Goal: Task Accomplishment & Management: Manage account settings

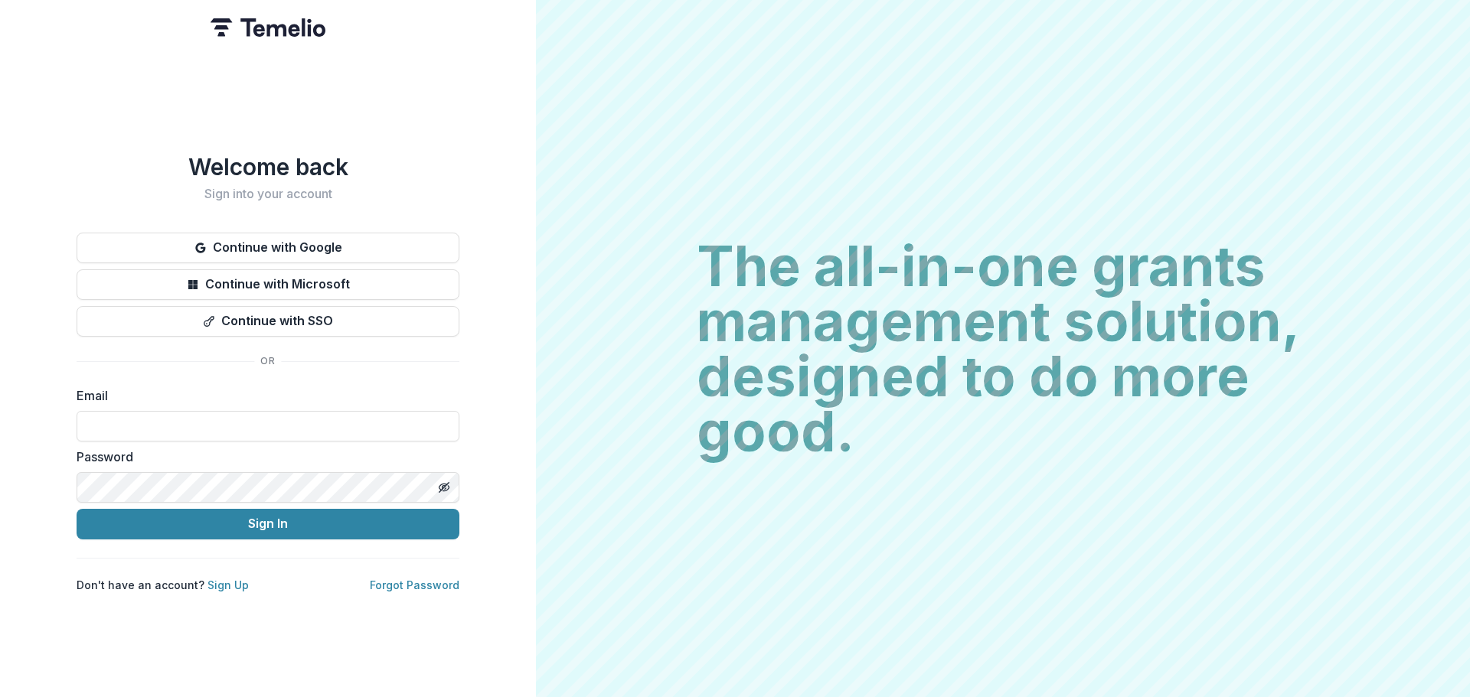
type input "**********"
click at [449, 482] on icon "Toggle password visibility" at bounding box center [444, 488] width 12 height 12
click at [442, 484] on icon "Toggle password visibility" at bounding box center [444, 487] width 10 height 7
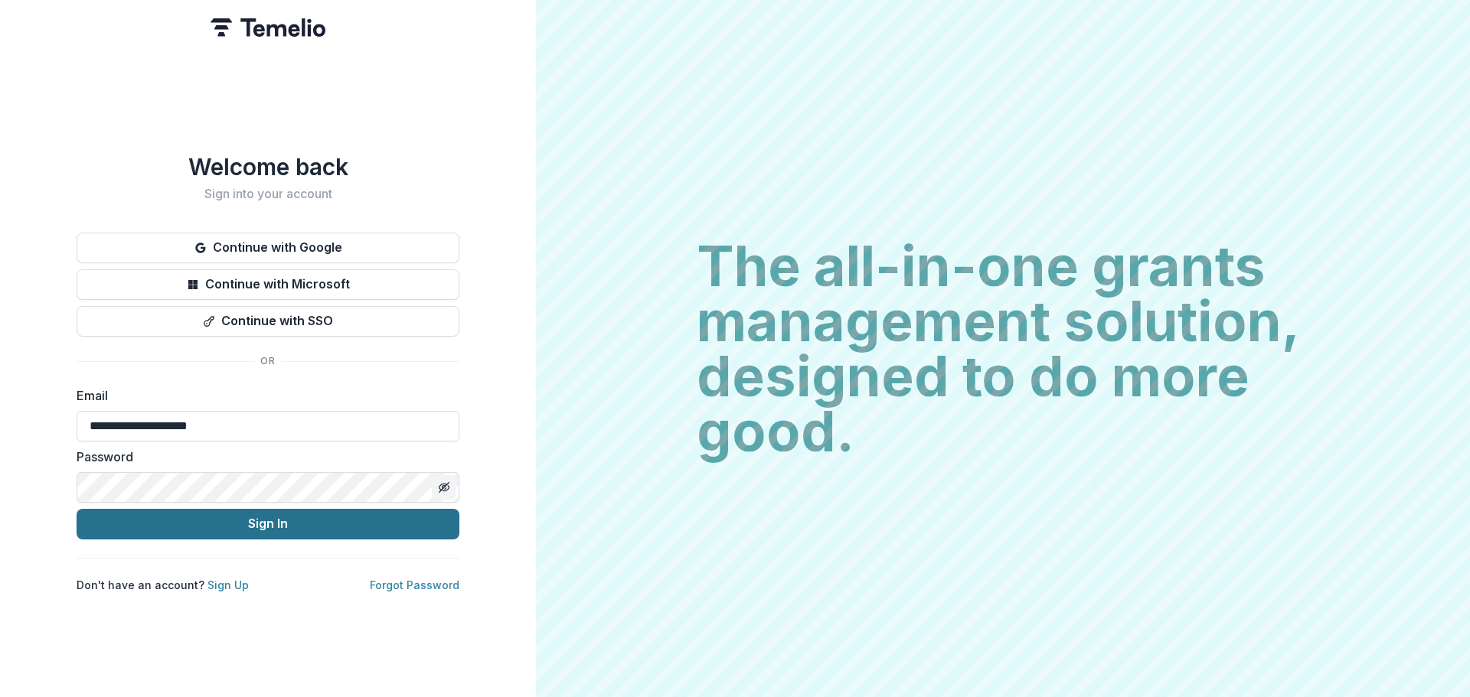
click at [272, 516] on button "Sign In" at bounding box center [268, 524] width 383 height 31
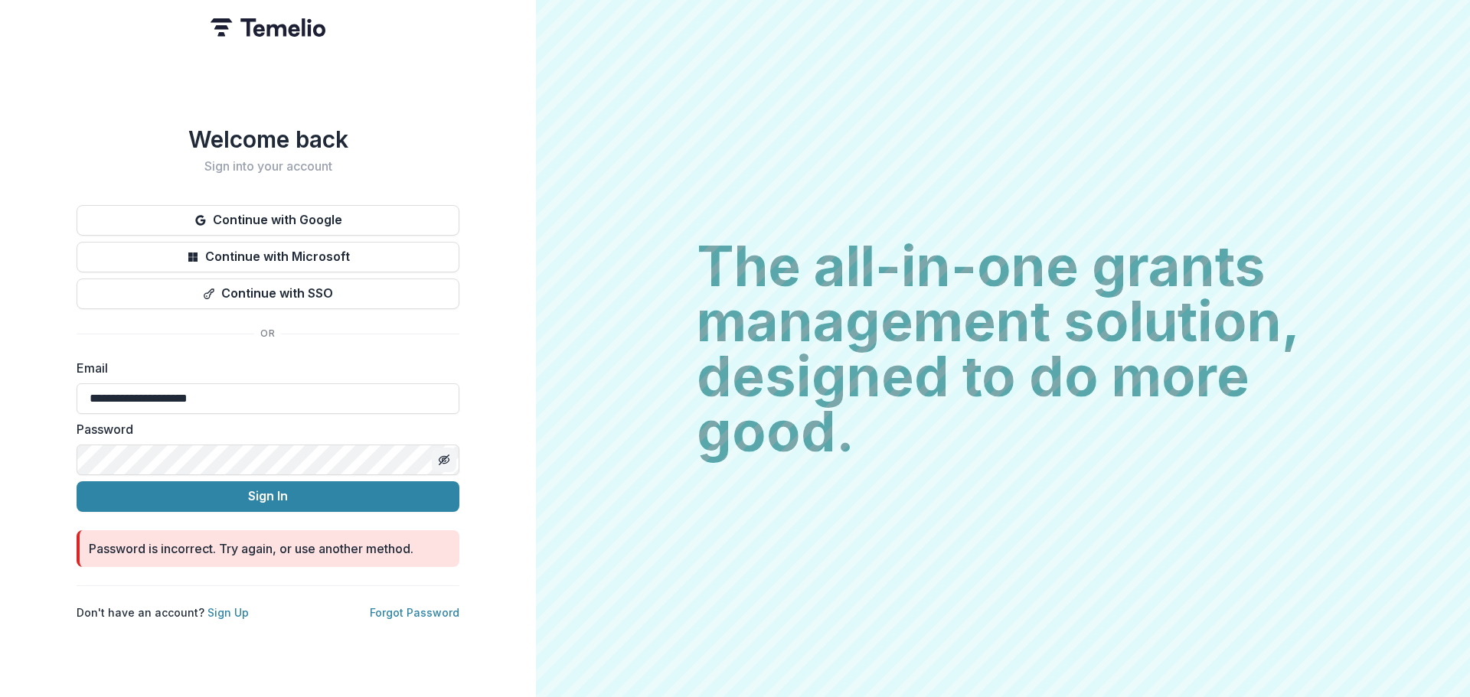
click at [442, 454] on icon "Toggle password visibility" at bounding box center [444, 460] width 12 height 12
click at [267, 492] on button "Sign In" at bounding box center [268, 497] width 383 height 31
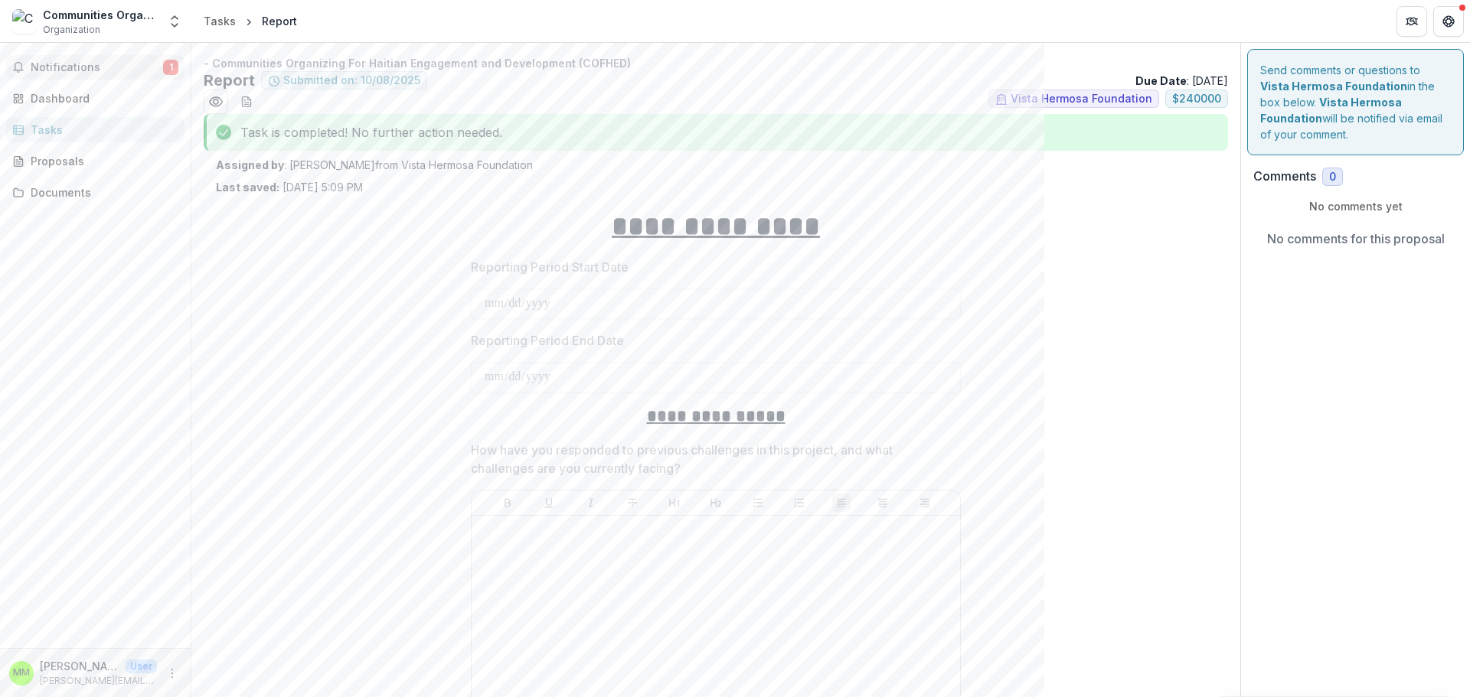
click at [66, 68] on span "Notifications" at bounding box center [97, 67] width 132 height 13
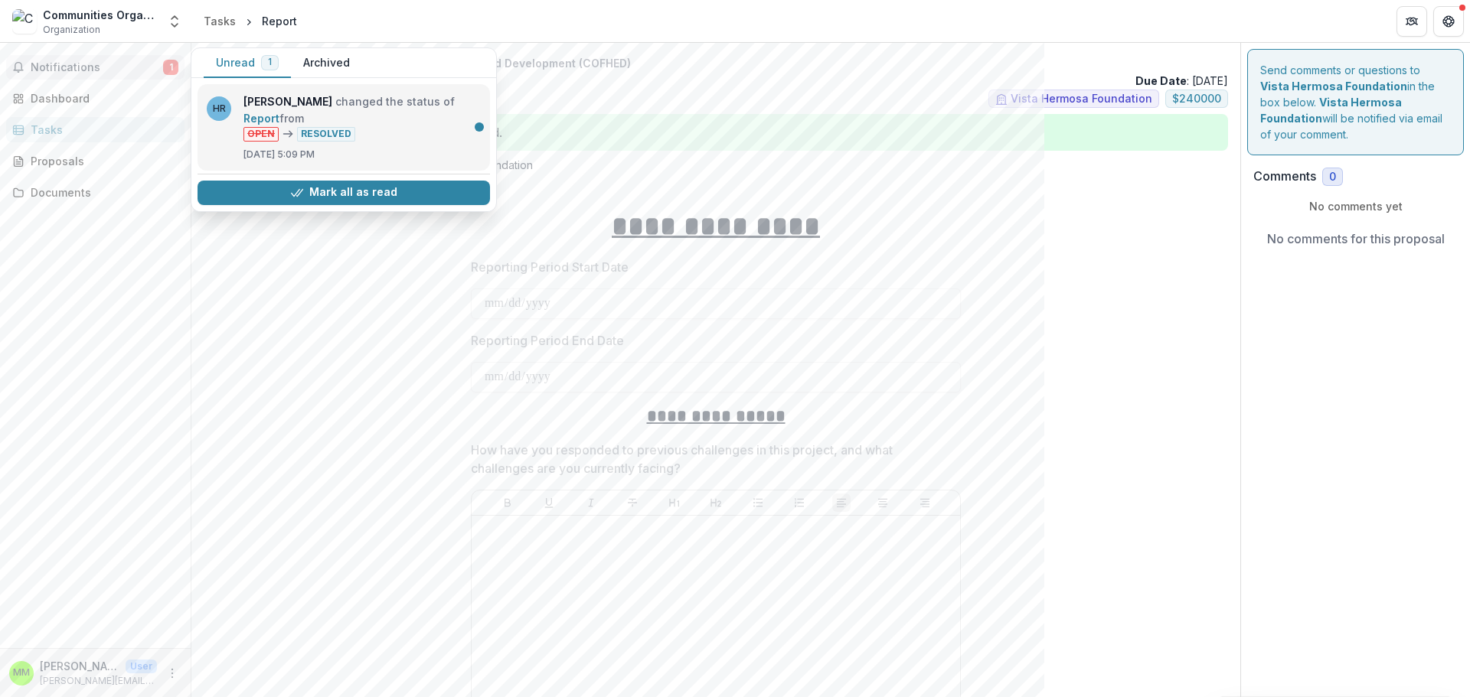
click at [279, 125] on link "Report" at bounding box center [261, 118] width 36 height 13
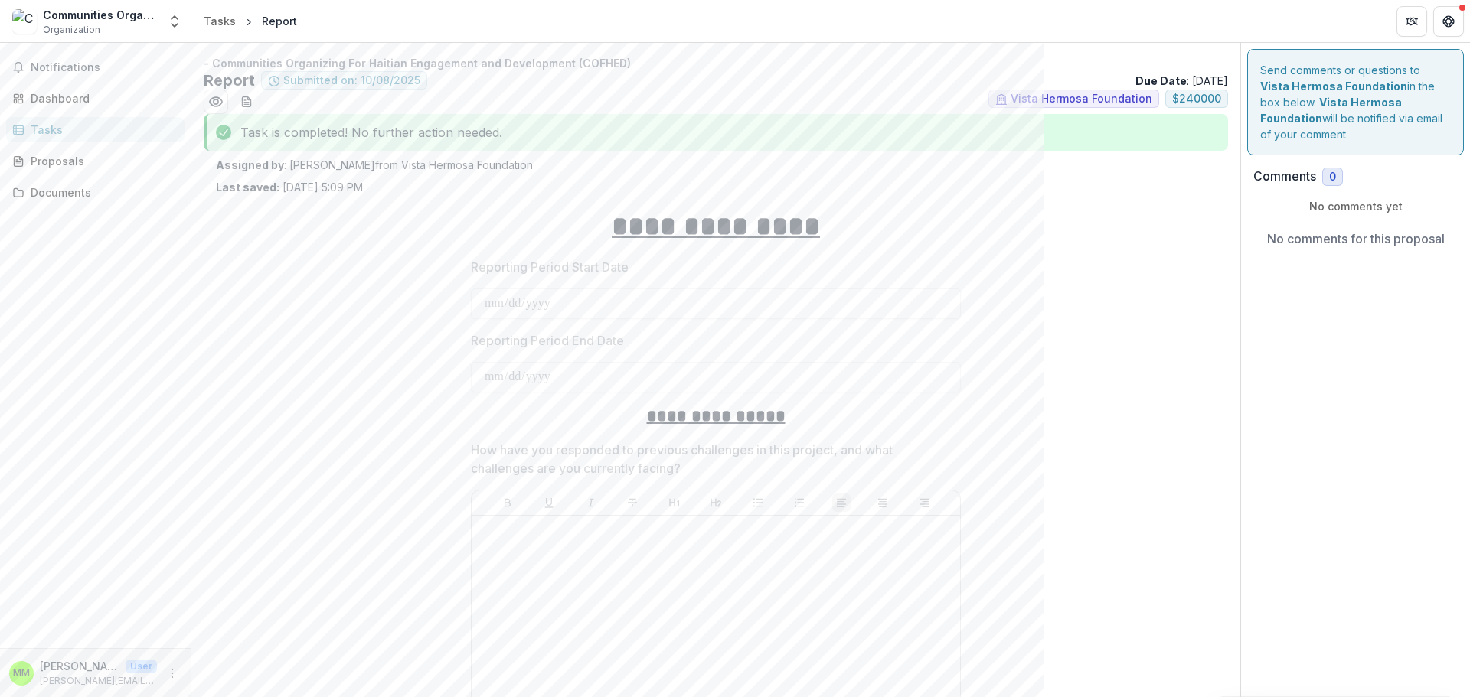
click at [313, 143] on div "Task is completed! No further action needed." at bounding box center [716, 132] width 1024 height 37
click at [67, 96] on div "Dashboard" at bounding box center [102, 98] width 142 height 16
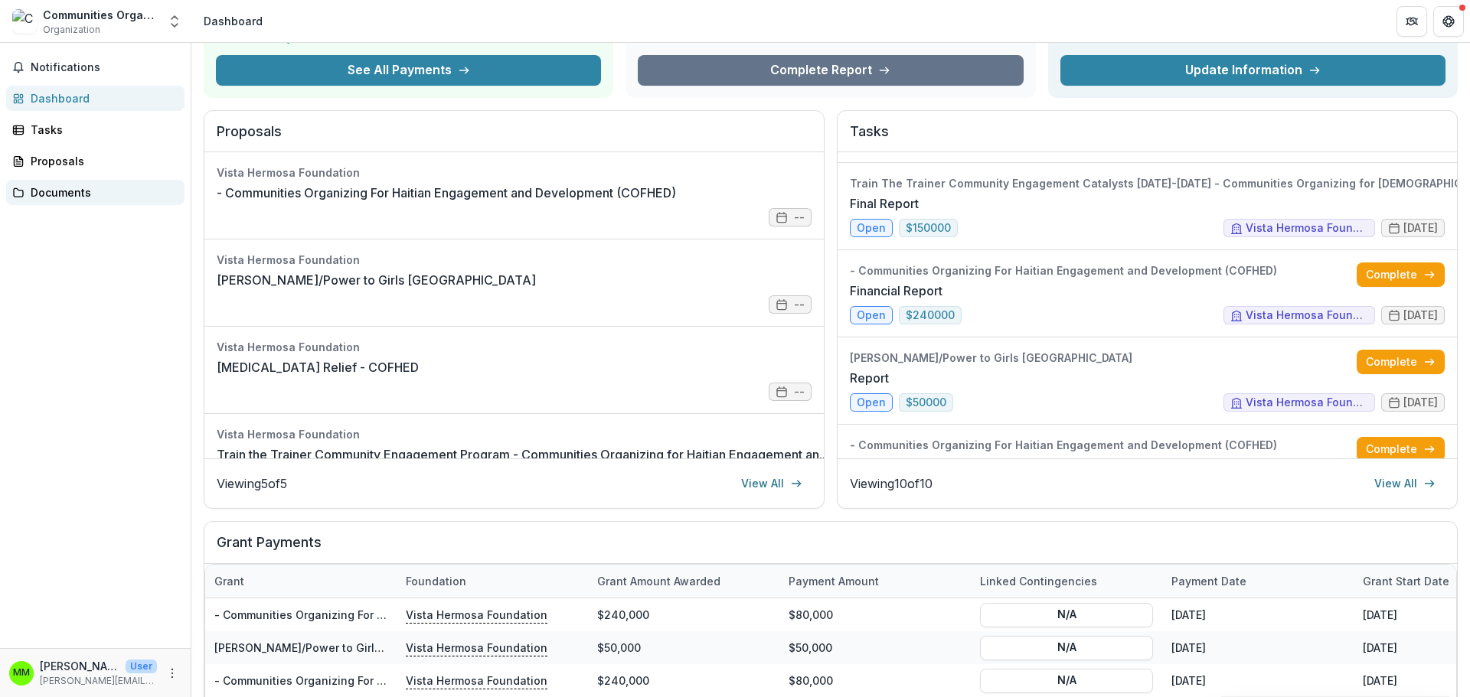
click at [46, 195] on div "Documents" at bounding box center [102, 192] width 142 height 16
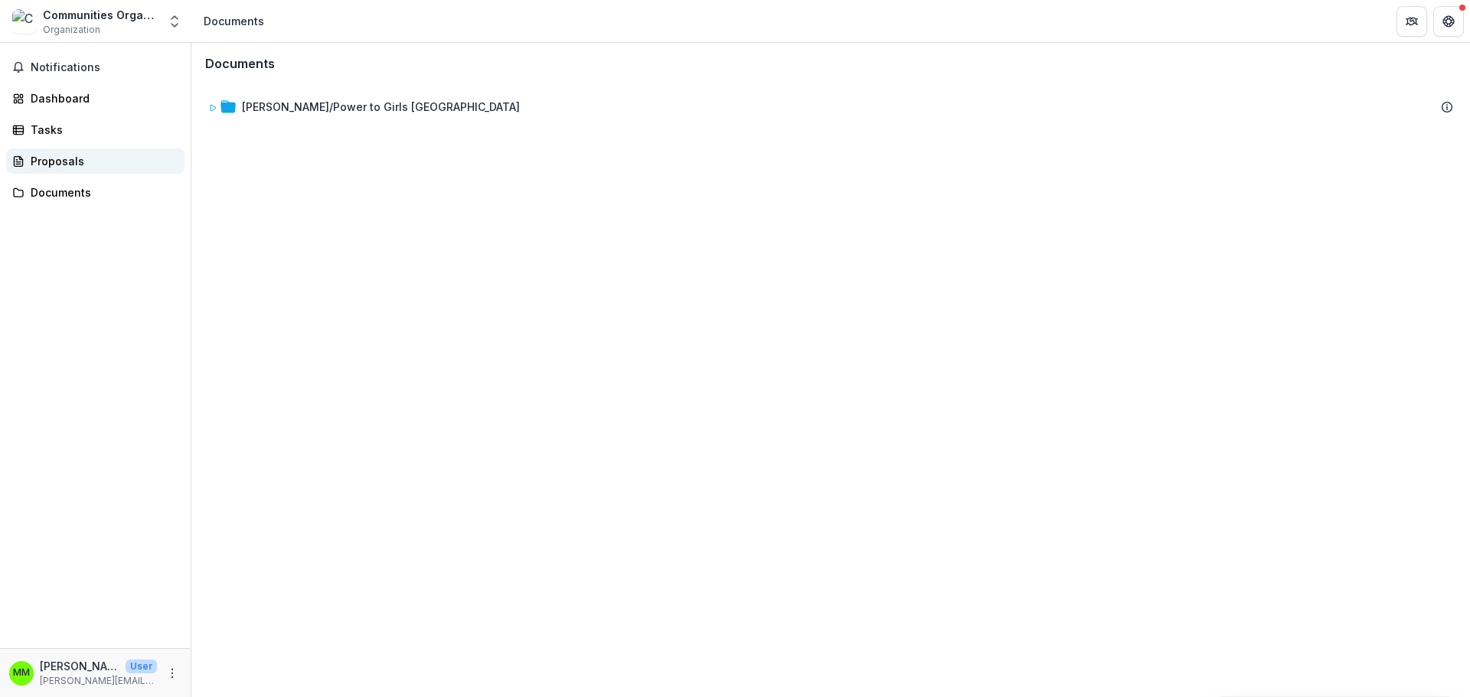
click at [54, 163] on div "Proposals" at bounding box center [102, 161] width 142 height 16
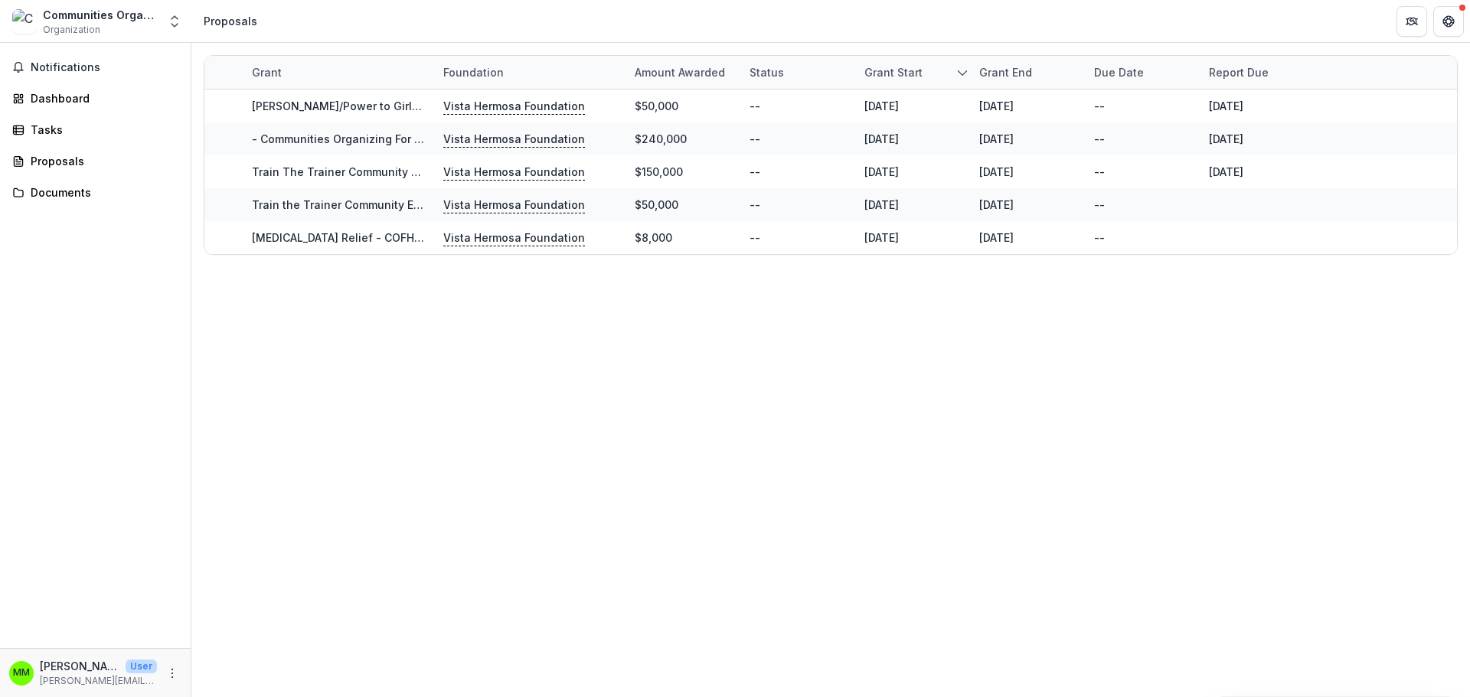
click at [141, 670] on p "User" at bounding box center [141, 667] width 31 height 14
click at [96, 680] on p "[PERSON_NAME][EMAIL_ADDRESS][DOMAIN_NAME]" at bounding box center [98, 681] width 117 height 14
click at [23, 670] on div "MM" at bounding box center [21, 673] width 17 height 10
click at [173, 670] on icon "More" at bounding box center [172, 674] width 12 height 12
click at [243, 668] on button "Logout" at bounding box center [273, 666] width 164 height 25
